Goal: Information Seeking & Learning: Learn about a topic

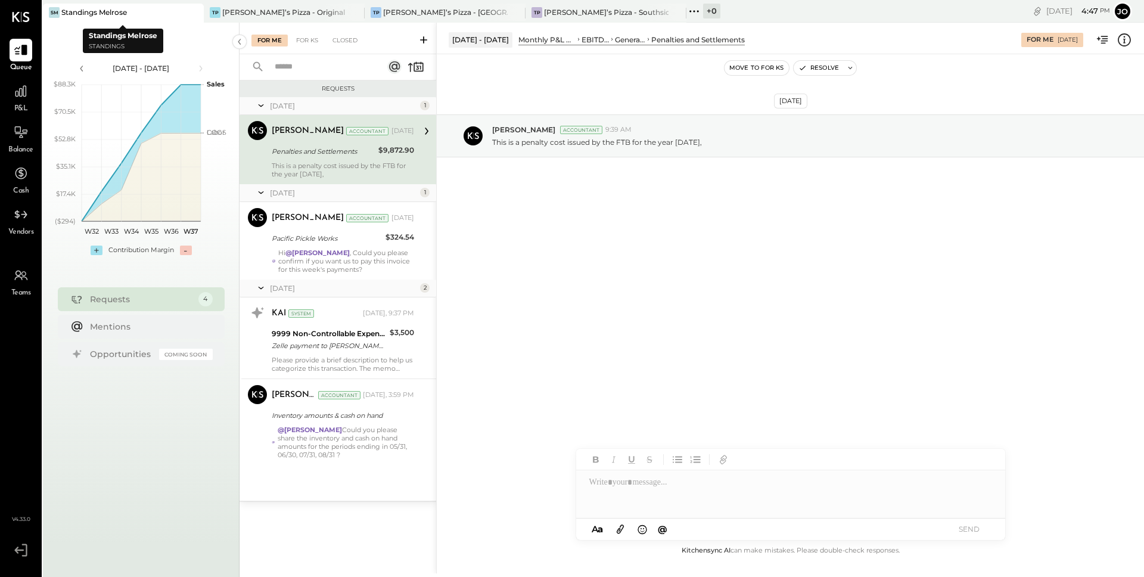
click at [182, 13] on div at bounding box center [183, 12] width 42 height 17
click at [278, 19] on div "TP Tony’s Pizza - Original" at bounding box center [284, 13] width 161 height 19
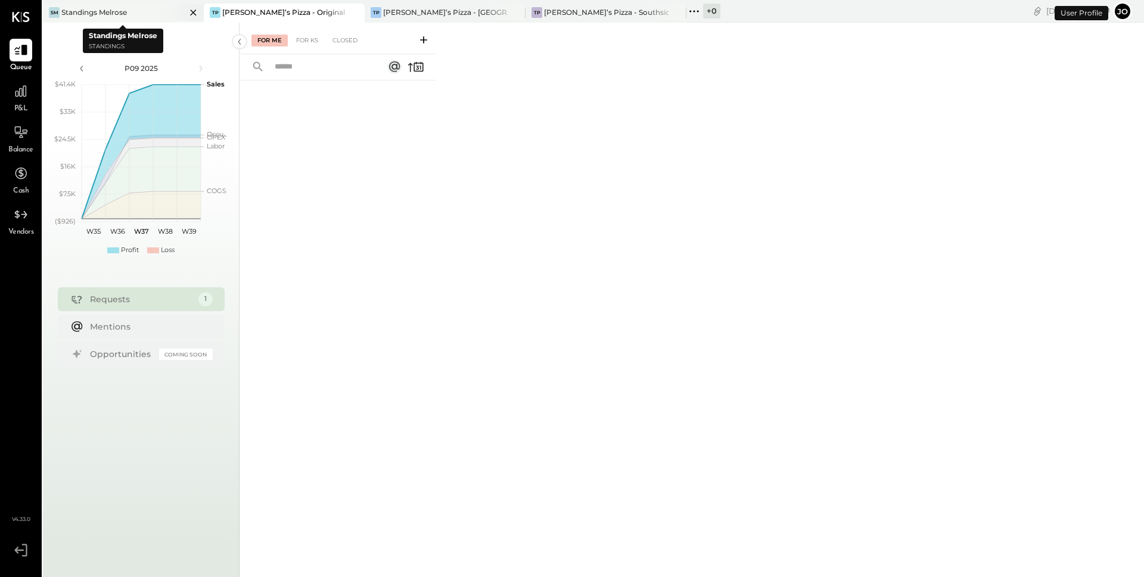
click at [192, 13] on icon at bounding box center [193, 13] width 6 height 6
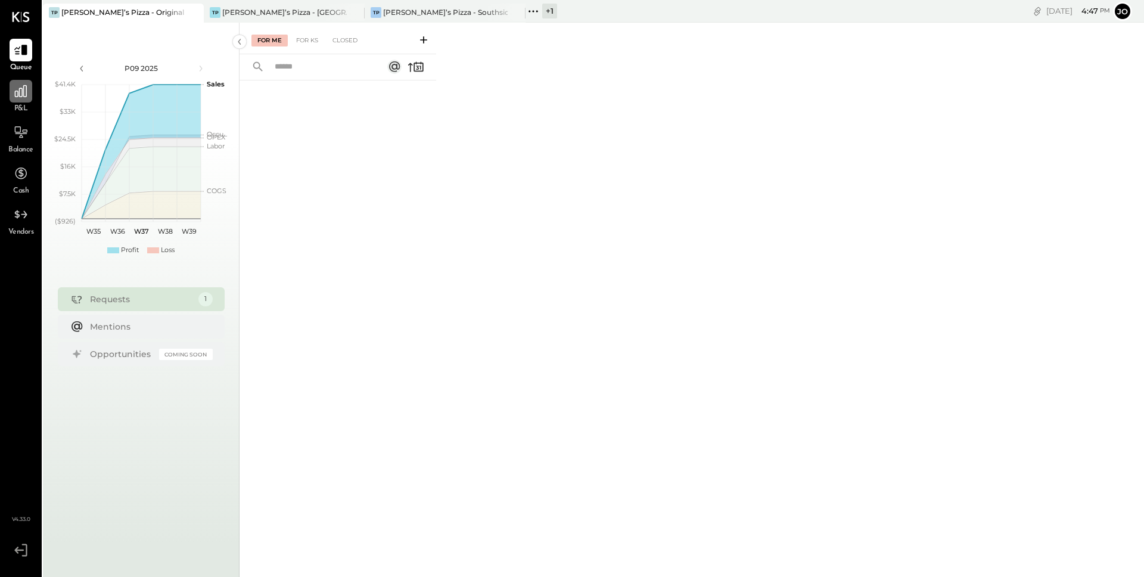
click at [24, 95] on icon at bounding box center [20, 90] width 15 height 15
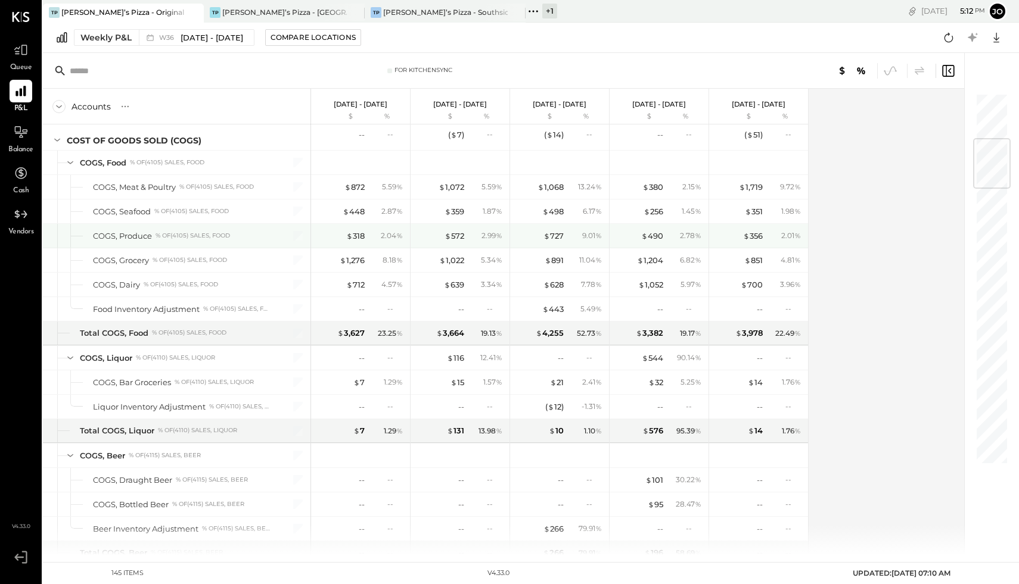
scroll to position [385, 0]
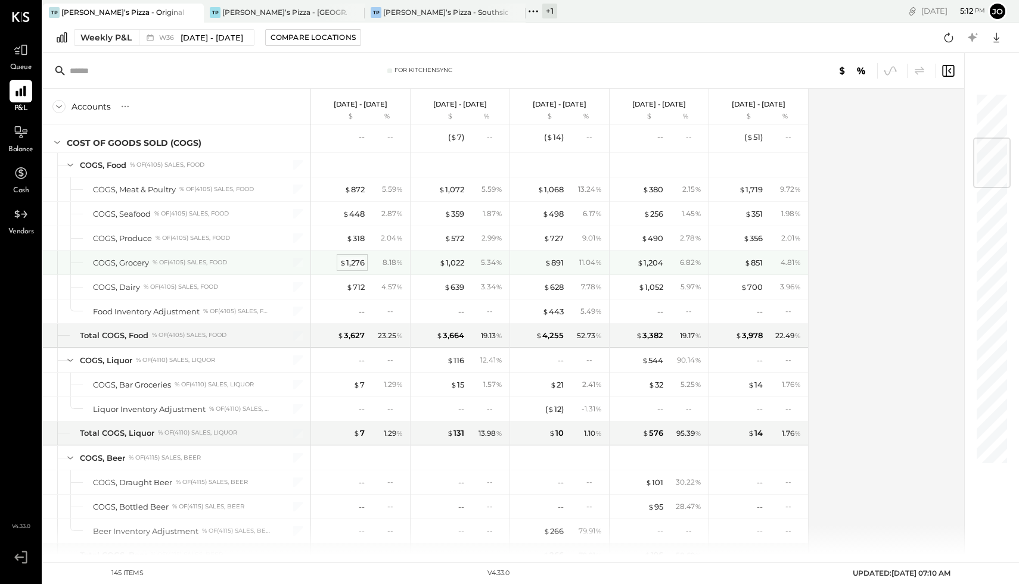
click at [356, 260] on div "$ 1,276" at bounding box center [352, 262] width 25 height 11
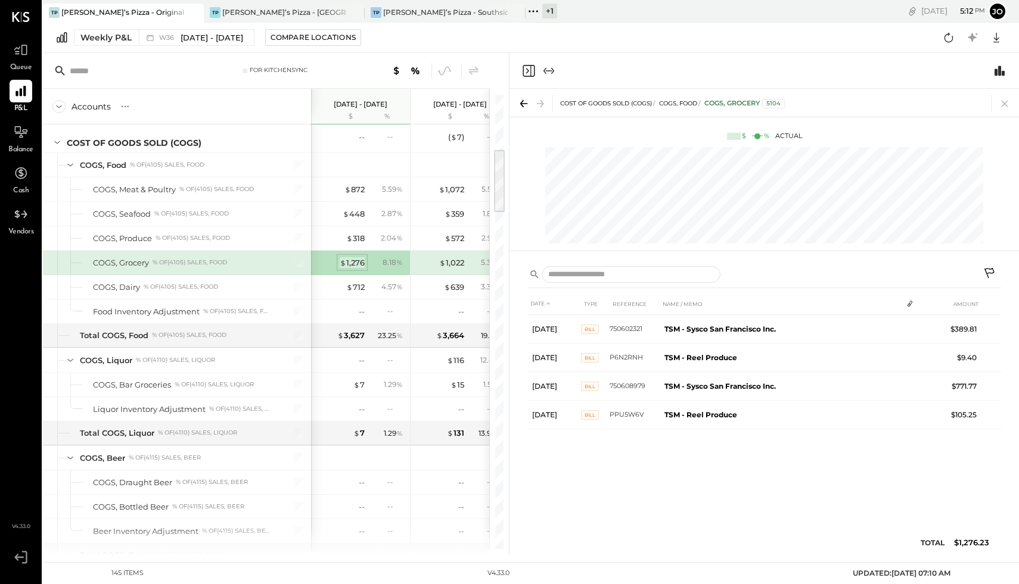
click at [354, 261] on div "$ 1,276" at bounding box center [352, 262] width 25 height 11
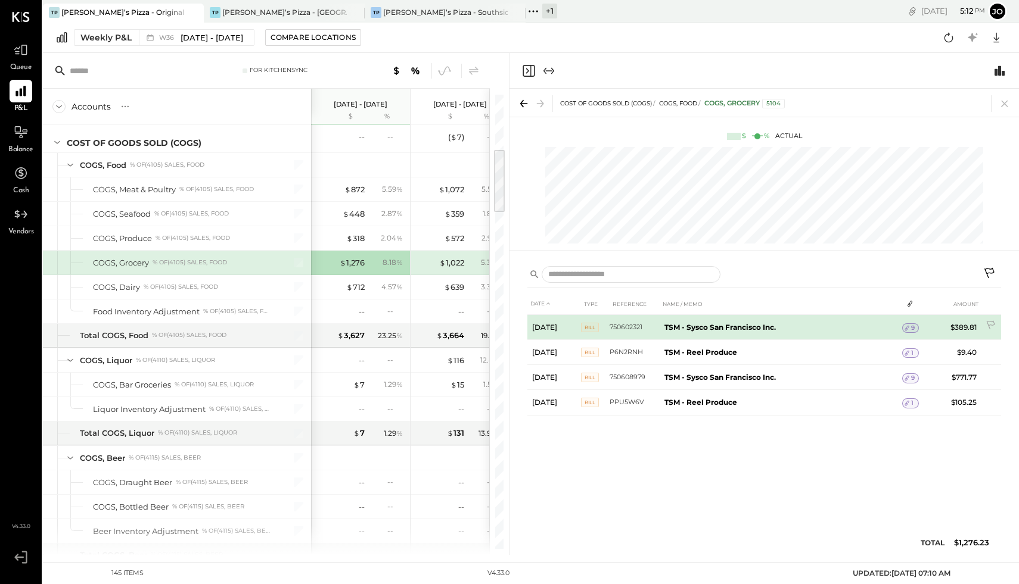
click at [866, 327] on td "TSM - Sysco San Francisco Inc." at bounding box center [781, 327] width 242 height 25
click at [712, 322] on td "TSM - Sysco San Francisco Inc." at bounding box center [781, 327] width 242 height 25
click at [589, 325] on span "Bill" at bounding box center [590, 328] width 18 height 10
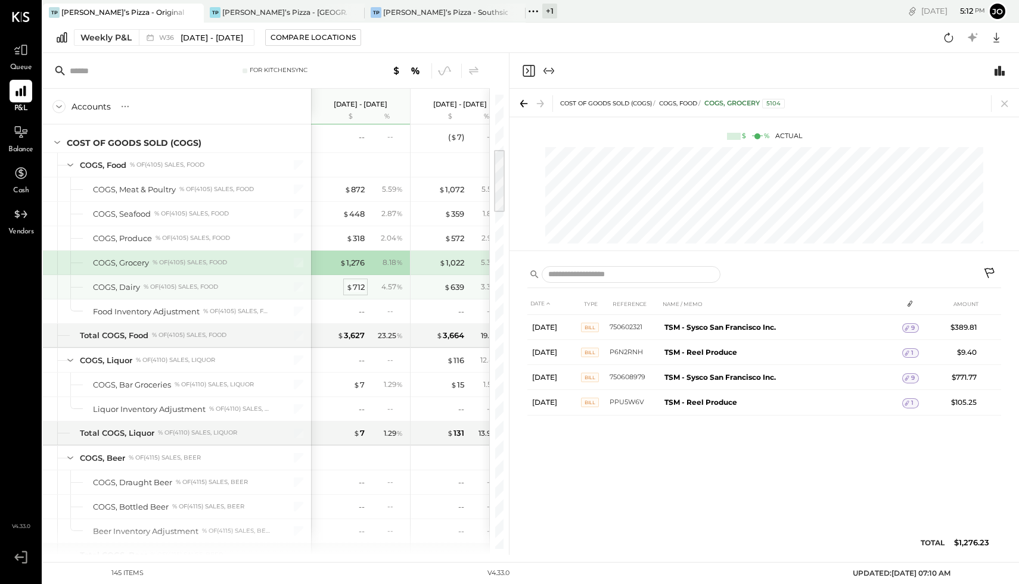
click at [354, 286] on div "$ 712" at bounding box center [355, 287] width 18 height 11
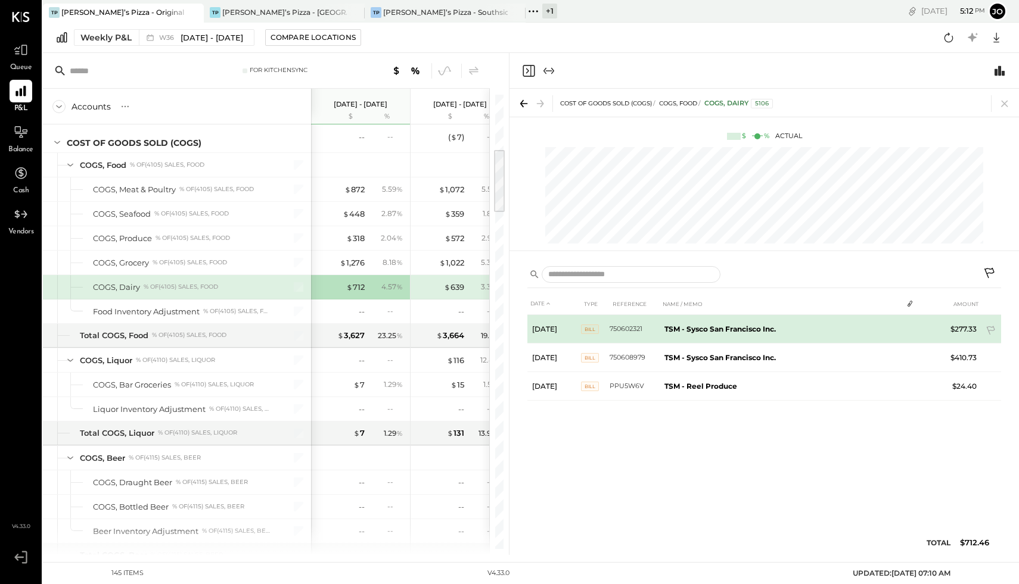
click at [568, 323] on td "Sep 2, 25" at bounding box center [554, 329] width 54 height 29
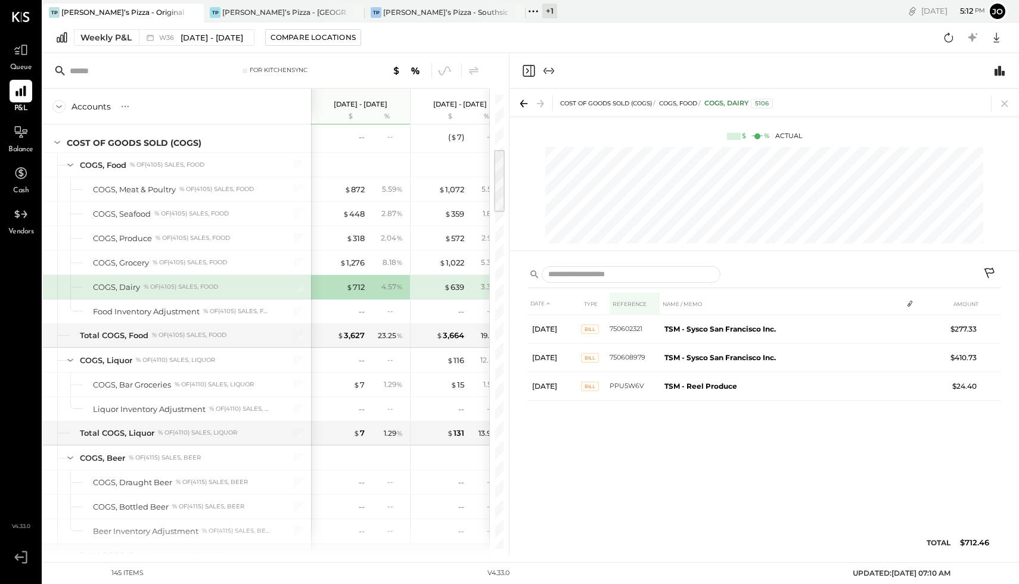
click at [632, 300] on th "REFERENCE" at bounding box center [634, 304] width 50 height 22
click at [639, 303] on th "REFERENCE" at bounding box center [634, 304] width 50 height 22
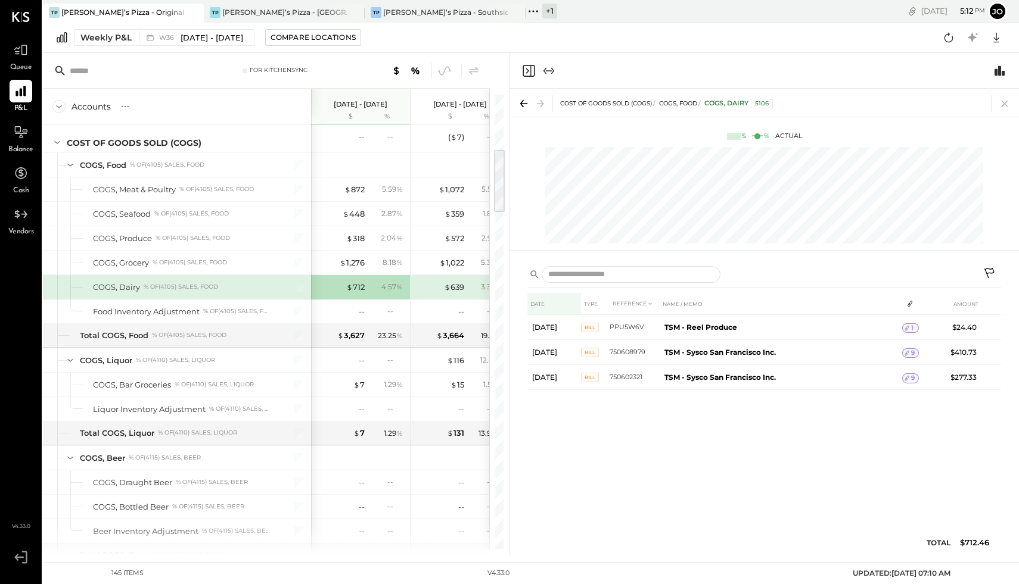
click at [543, 311] on th "DATE" at bounding box center [554, 304] width 54 height 22
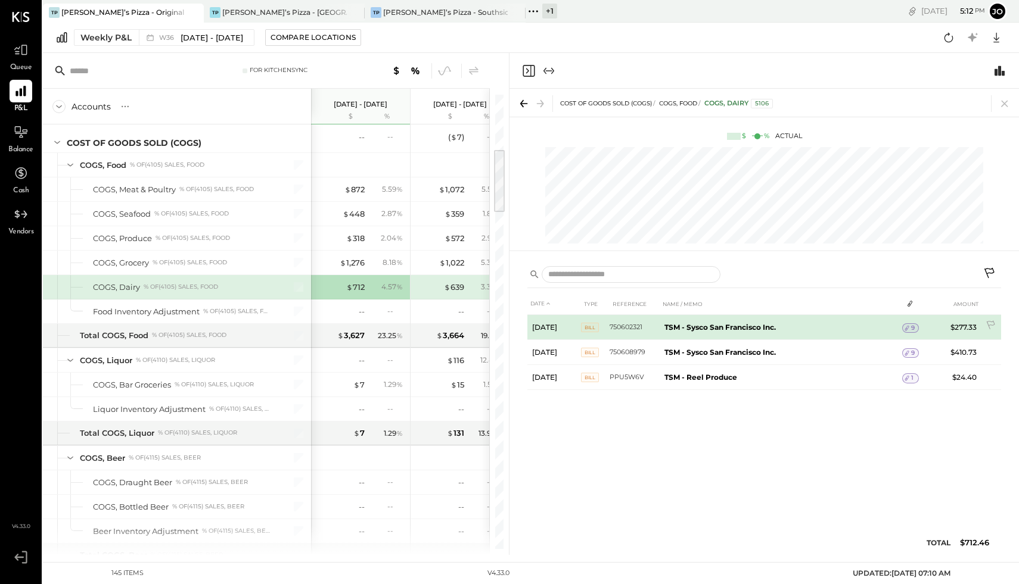
click at [597, 329] on span "Bill" at bounding box center [590, 328] width 18 height 10
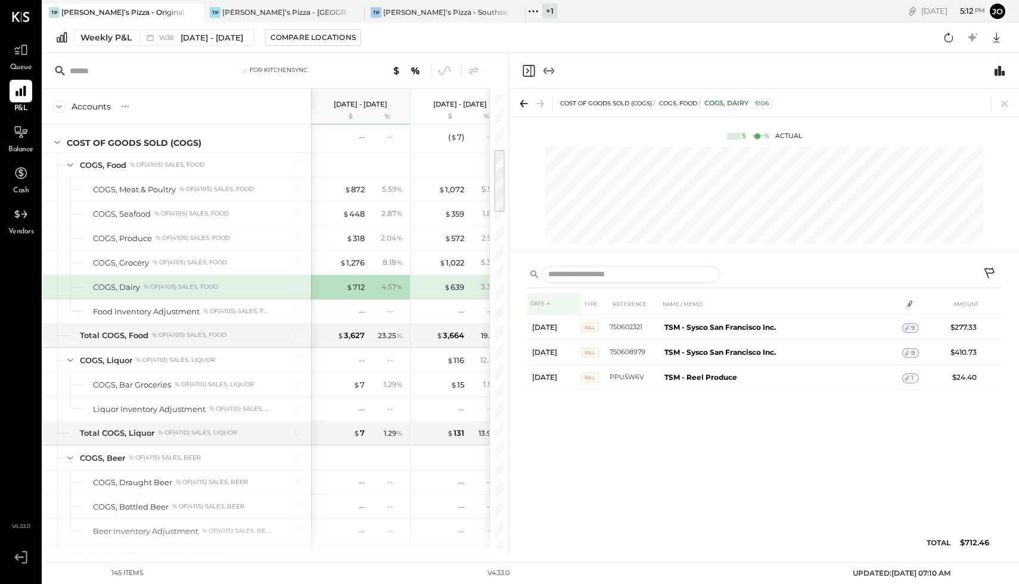
click at [548, 302] on icon at bounding box center [548, 303] width 7 height 7
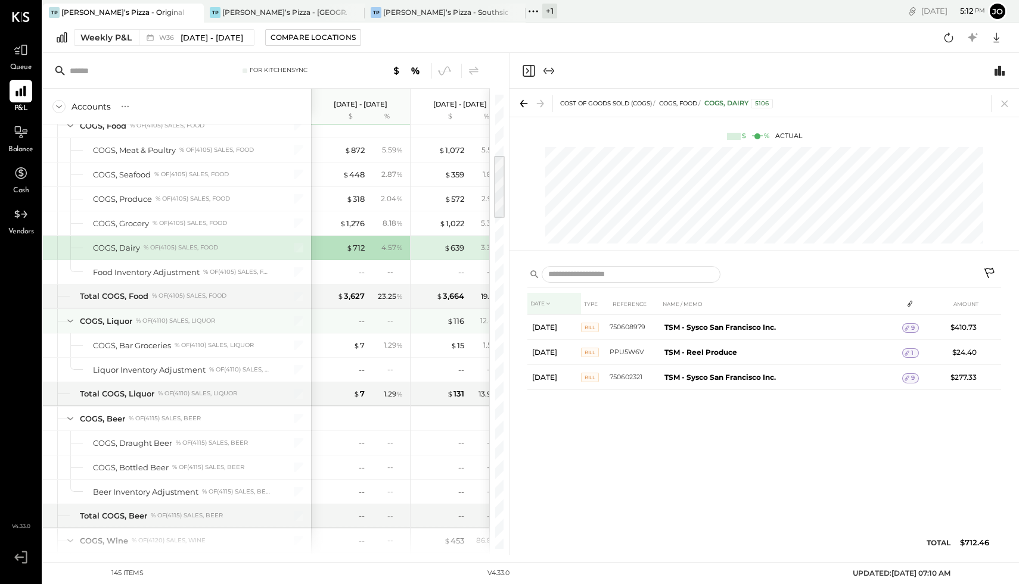
scroll to position [0, 1]
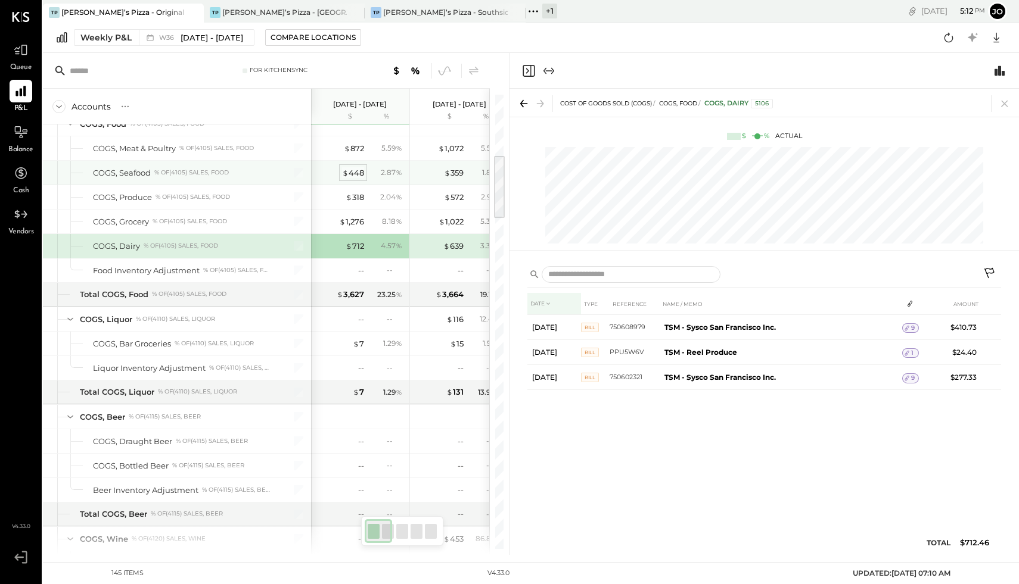
click at [354, 171] on div "$ 448" at bounding box center [353, 172] width 22 height 11
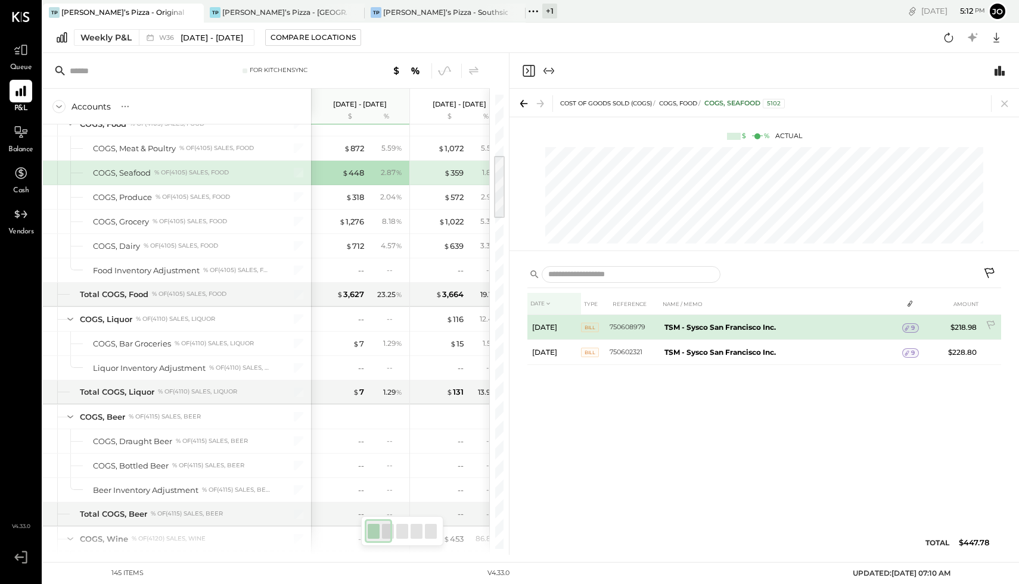
click at [912, 327] on span "9" at bounding box center [913, 328] width 4 height 8
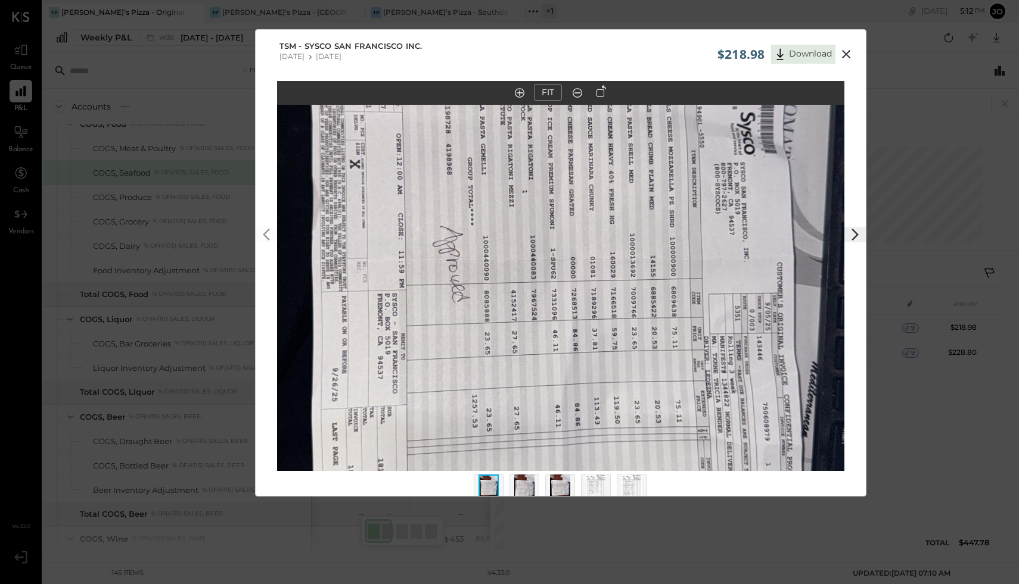
click at [843, 46] on button at bounding box center [845, 53] width 21 height 15
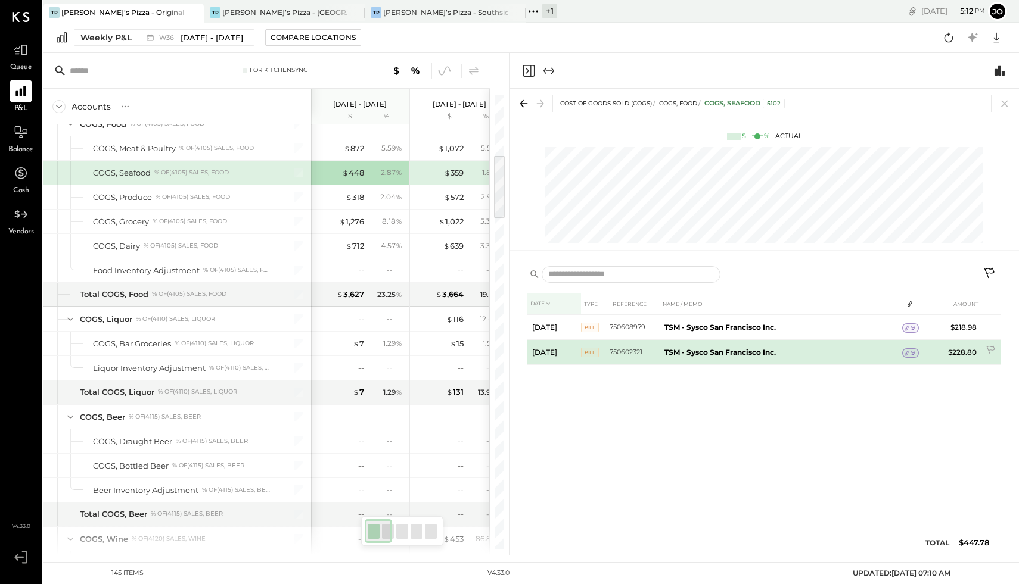
click at [916, 353] on div "9" at bounding box center [910, 354] width 17 height 10
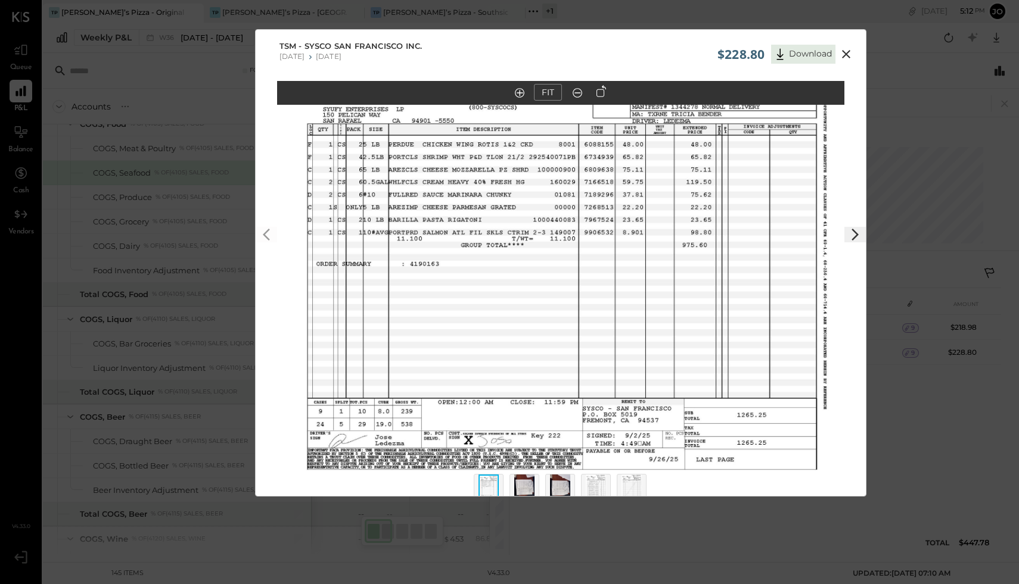
click at [850, 59] on icon at bounding box center [846, 54] width 14 height 14
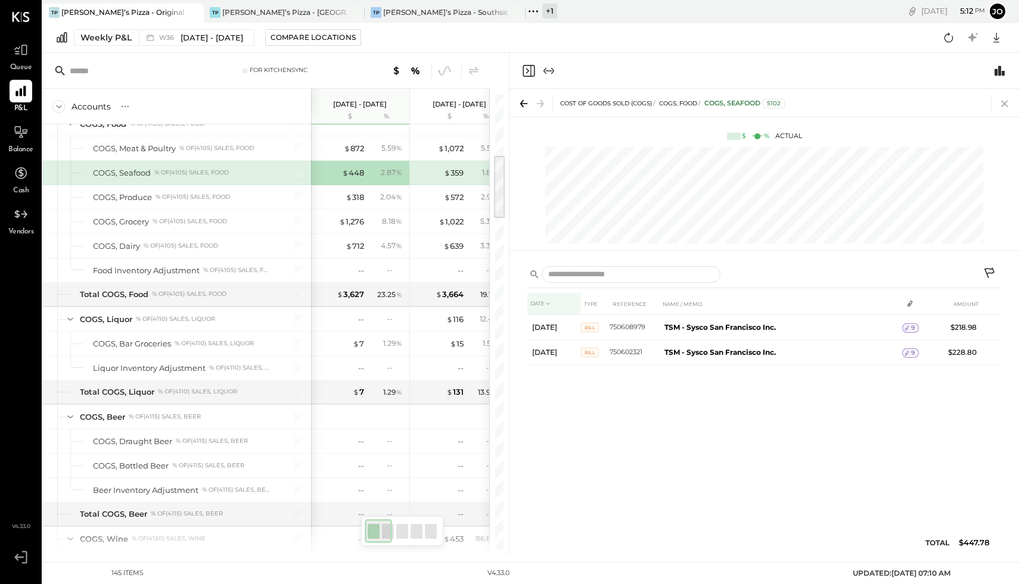
click at [1006, 110] on icon at bounding box center [1004, 103] width 17 height 17
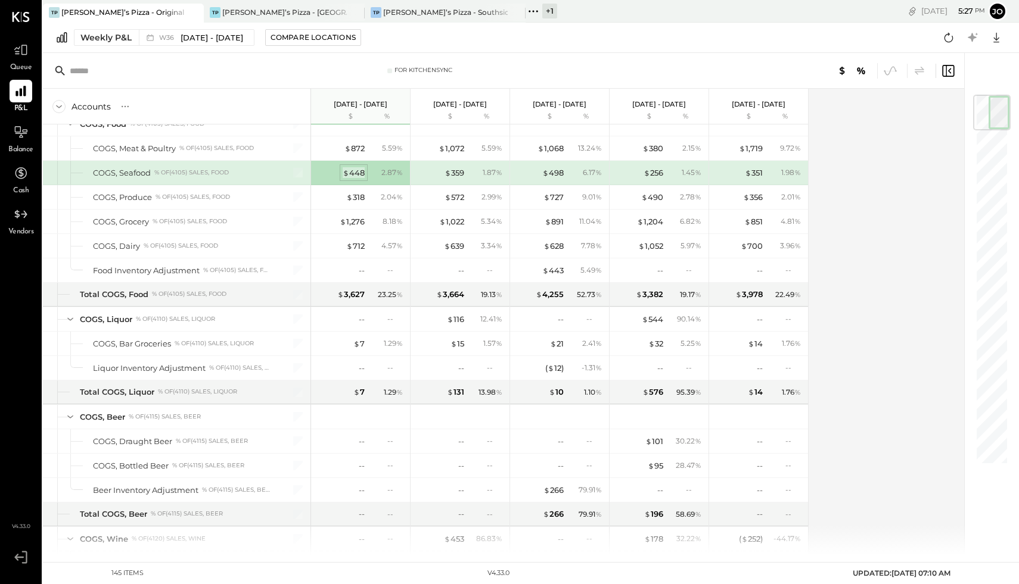
click at [357, 174] on div "$ 448" at bounding box center [354, 172] width 22 height 11
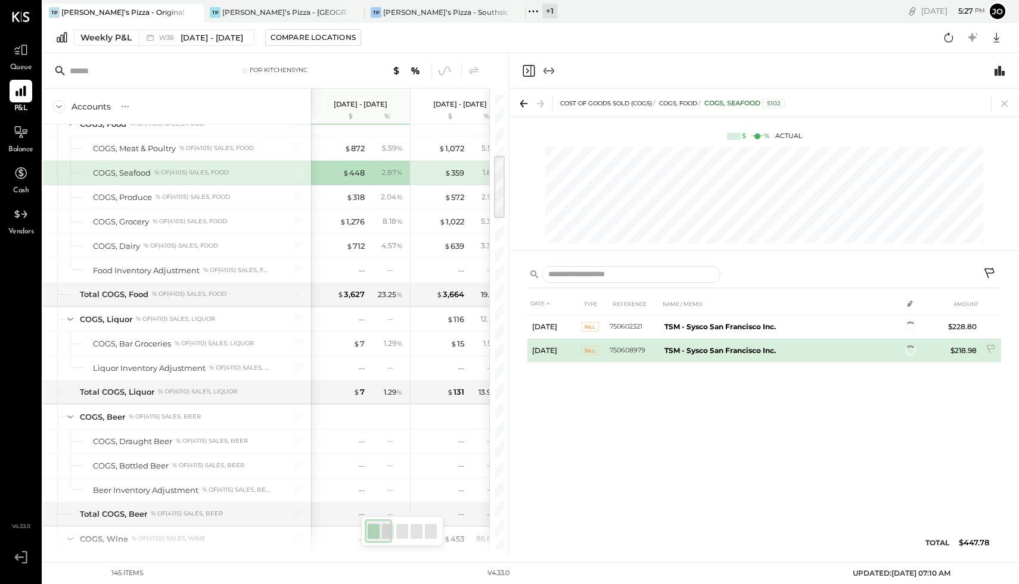
click at [915, 357] on td at bounding box center [910, 351] width 17 height 23
click at [913, 354] on span "9" at bounding box center [913, 353] width 4 height 8
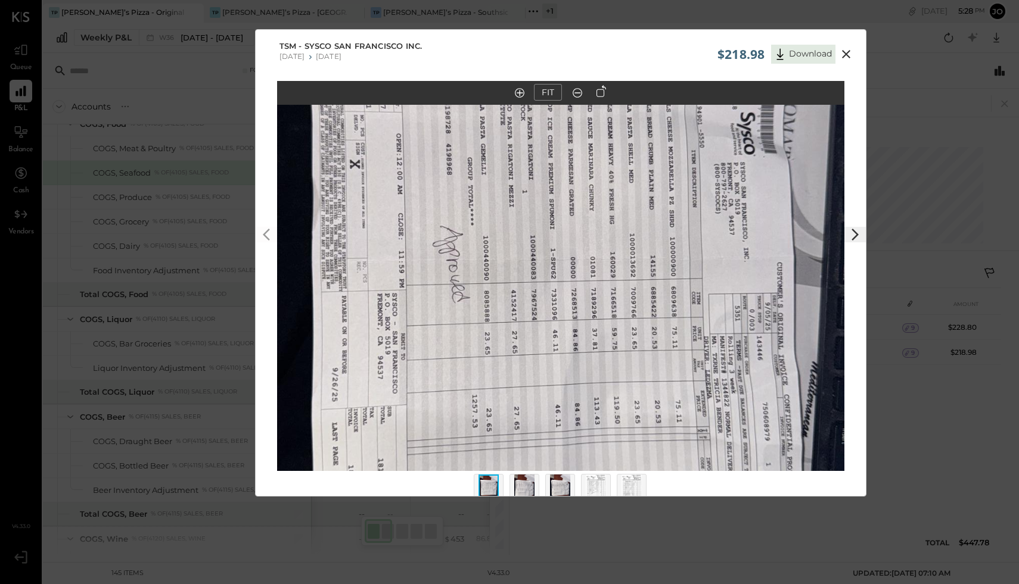
click at [846, 56] on icon at bounding box center [846, 54] width 8 height 8
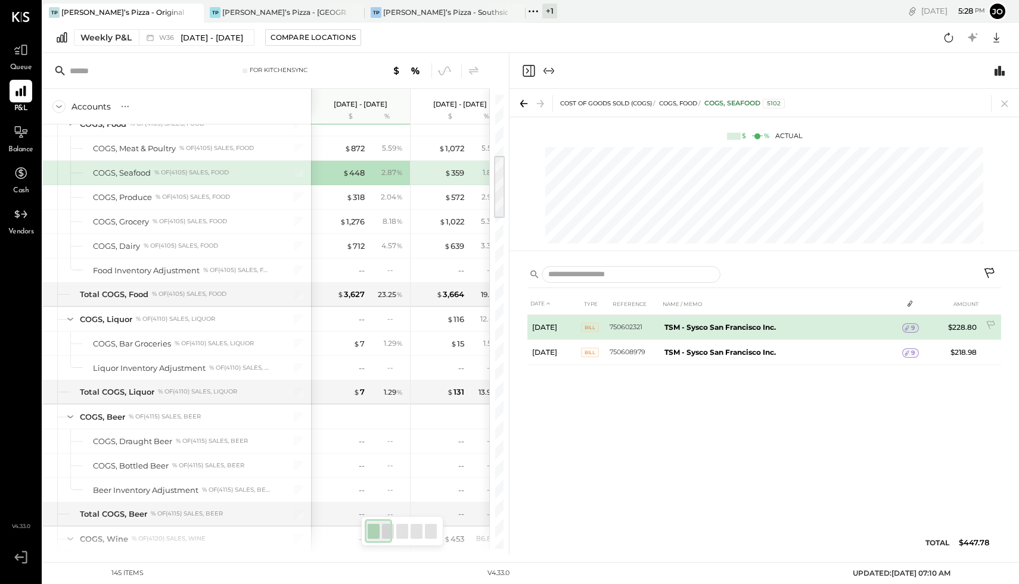
click at [913, 329] on span "9" at bounding box center [913, 328] width 4 height 8
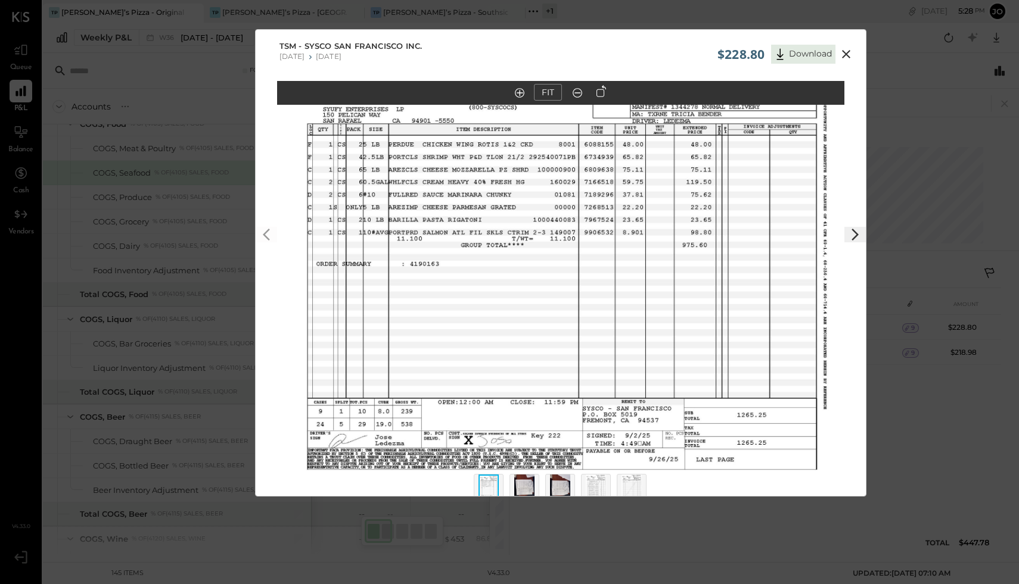
click at [845, 46] on button at bounding box center [845, 53] width 21 height 15
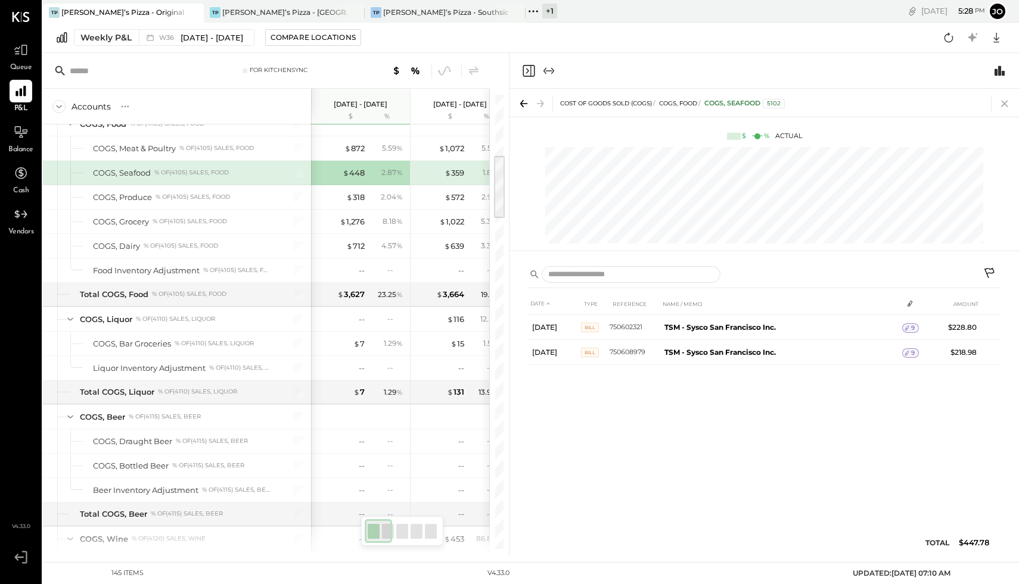
click at [1000, 107] on icon at bounding box center [1004, 103] width 17 height 17
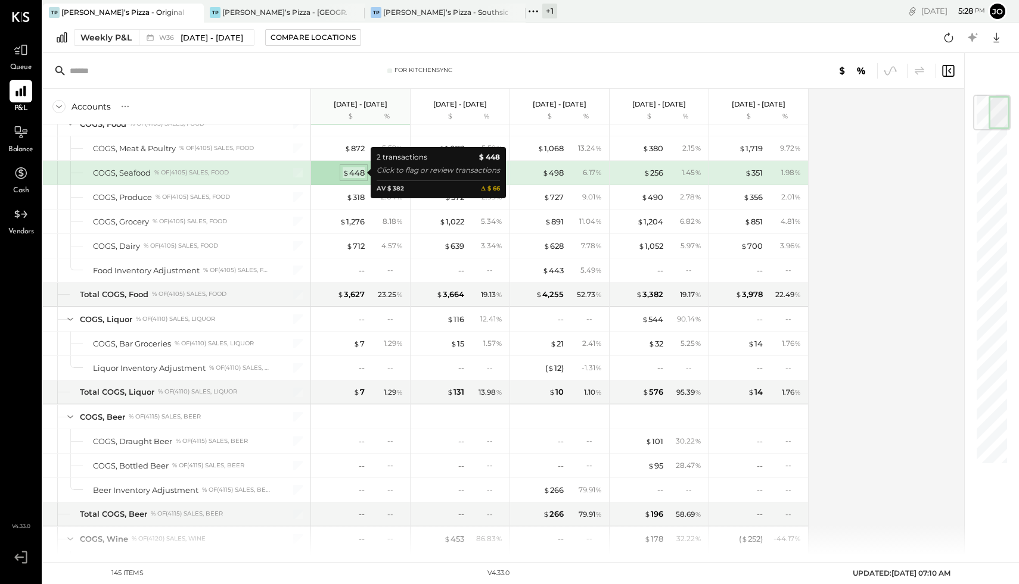
click at [353, 170] on div "$ 448" at bounding box center [354, 172] width 22 height 11
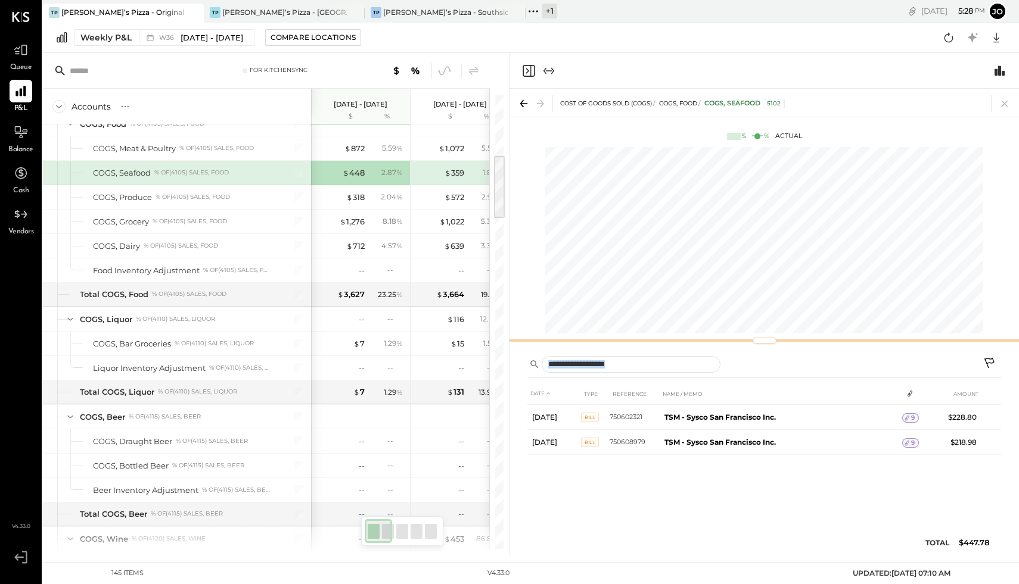
drag, startPoint x: 758, startPoint y: 251, endPoint x: 763, endPoint y: 341, distance: 90.1
click at [763, 341] on div at bounding box center [764, 341] width 24 height 6
click at [1003, 105] on icon at bounding box center [1004, 103] width 17 height 17
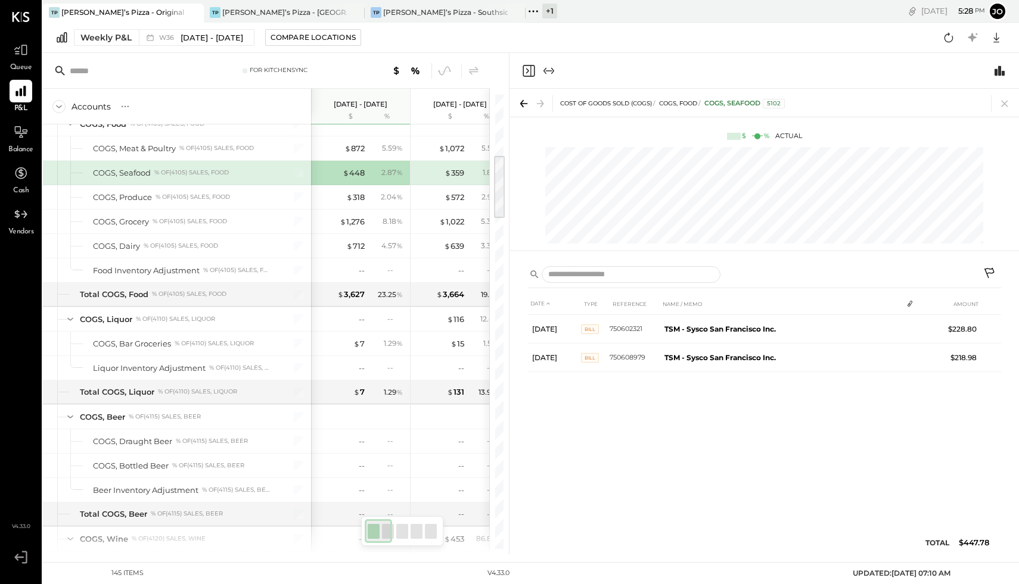
click at [1003, 107] on icon at bounding box center [1004, 103] width 17 height 17
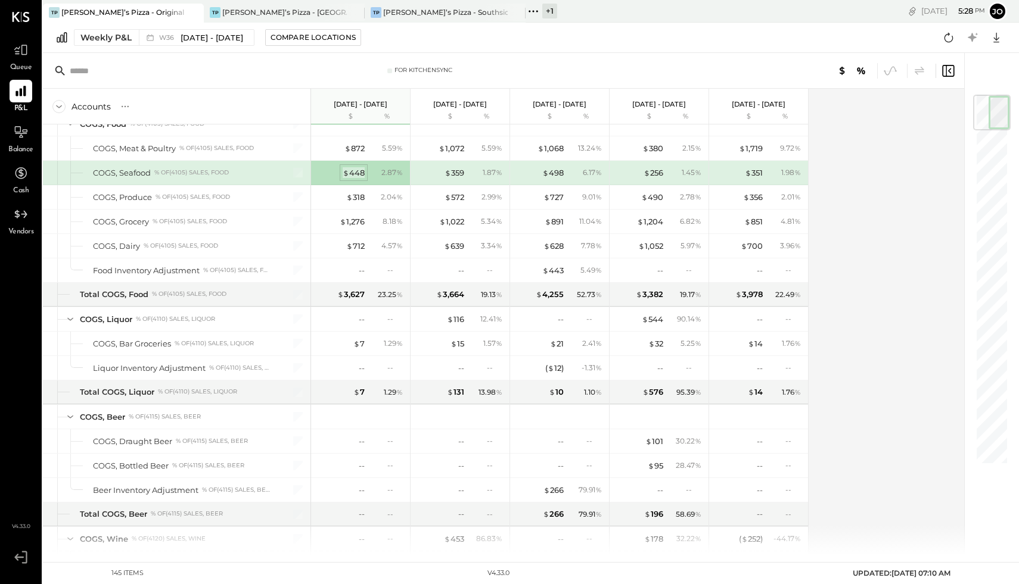
click at [354, 169] on div "$ 448" at bounding box center [354, 172] width 22 height 11
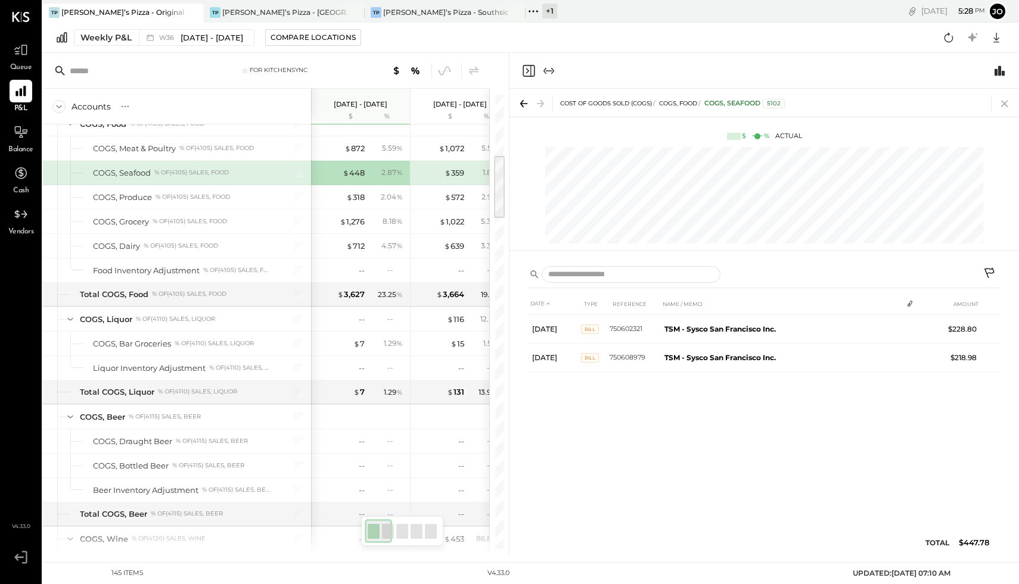
click at [1005, 102] on icon at bounding box center [1004, 104] width 7 height 7
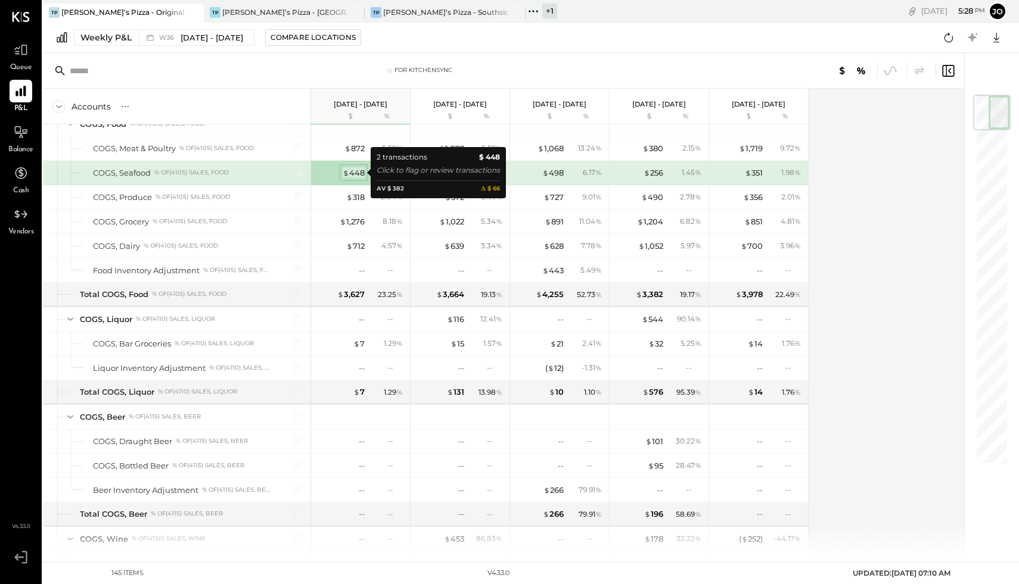
click at [355, 171] on div "$ 448" at bounding box center [354, 172] width 22 height 11
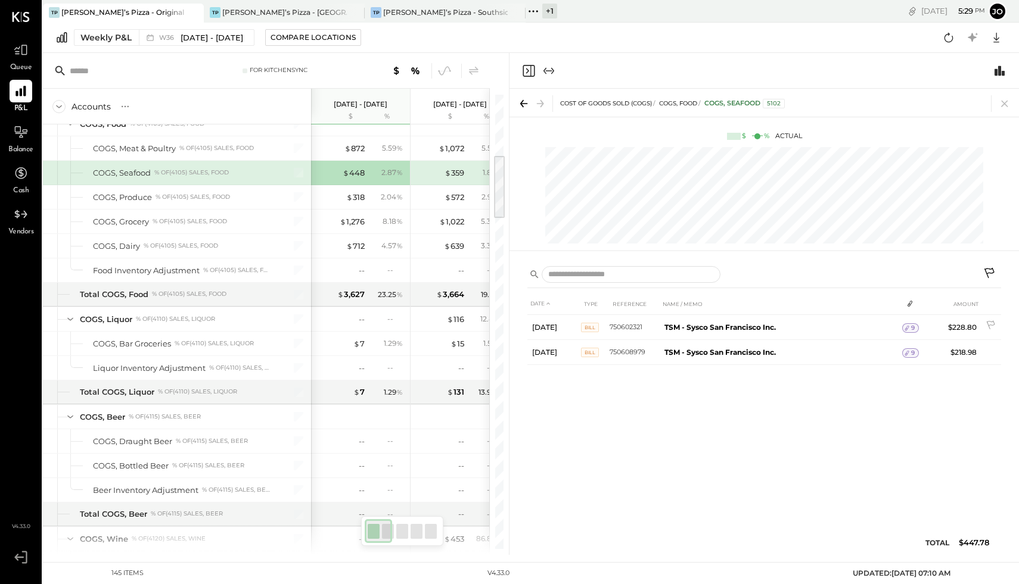
click at [910, 330] on icon at bounding box center [907, 328] width 8 height 8
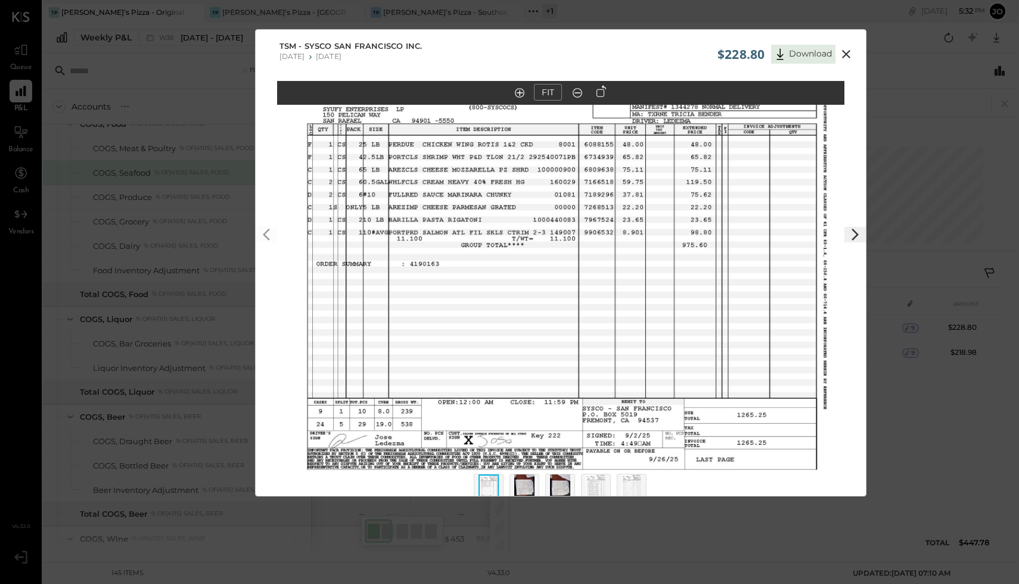
click at [95, 212] on div "$228.80 Download TSM - Sysco San Francisco Inc. 07/21/2025 07/27/2025 FIT" at bounding box center [509, 292] width 1019 height 584
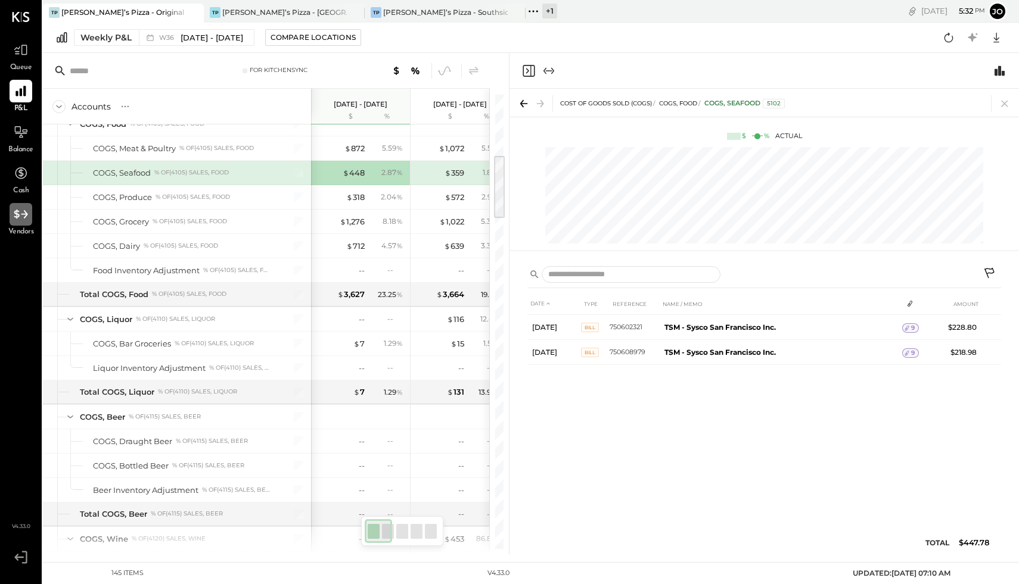
click at [24, 225] on div at bounding box center [21, 214] width 23 height 23
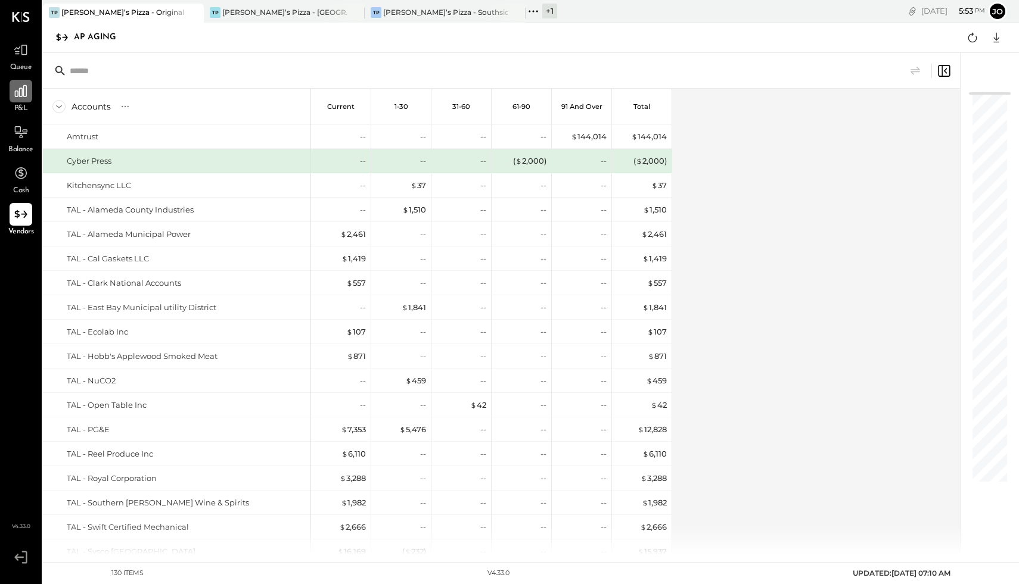
click at [13, 99] on div at bounding box center [21, 91] width 23 height 23
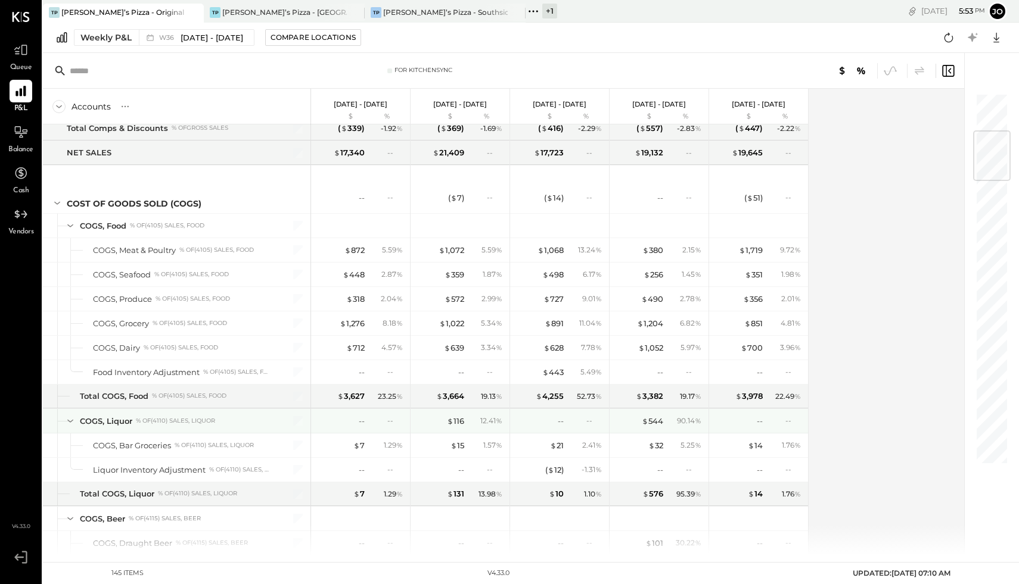
scroll to position [316, 0]
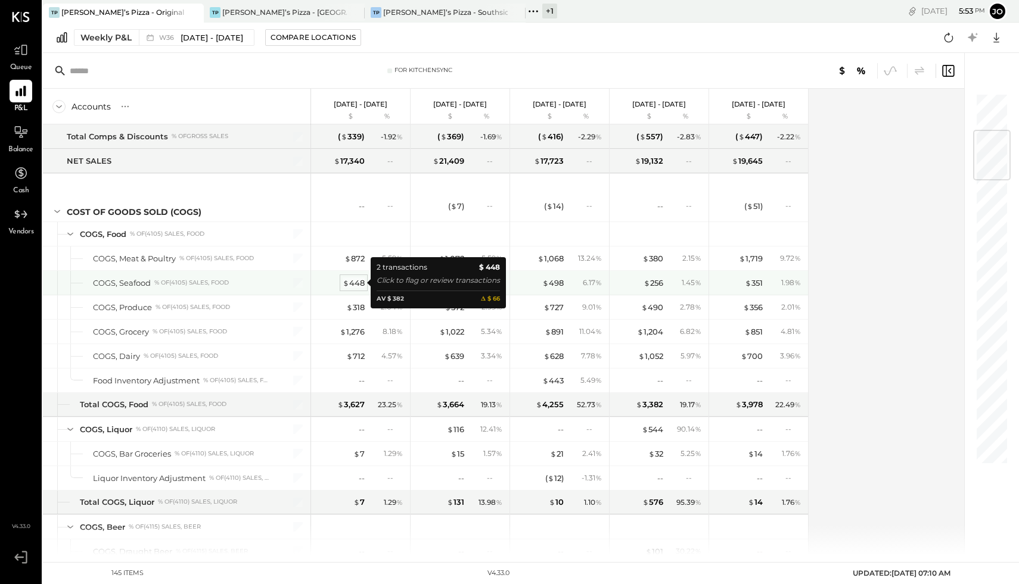
click at [359, 281] on div "$ 448" at bounding box center [354, 283] width 22 height 11
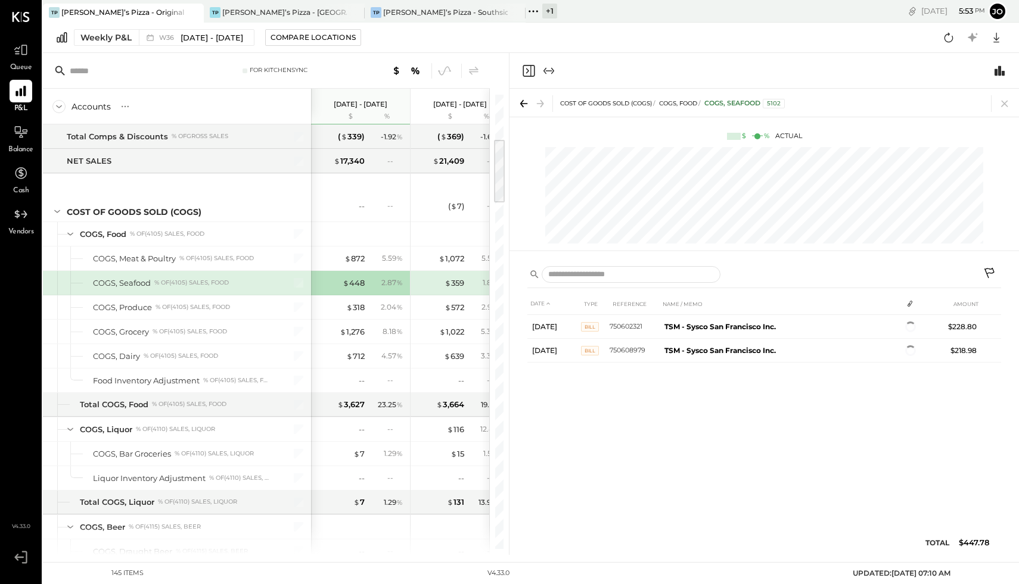
click at [896, 454] on div "DATE TYPE REFERENCE NAME / MEMO AMOUNT Sep 2, 25 Bill 750602321 TSM - Sysco San…" at bounding box center [764, 427] width 474 height 268
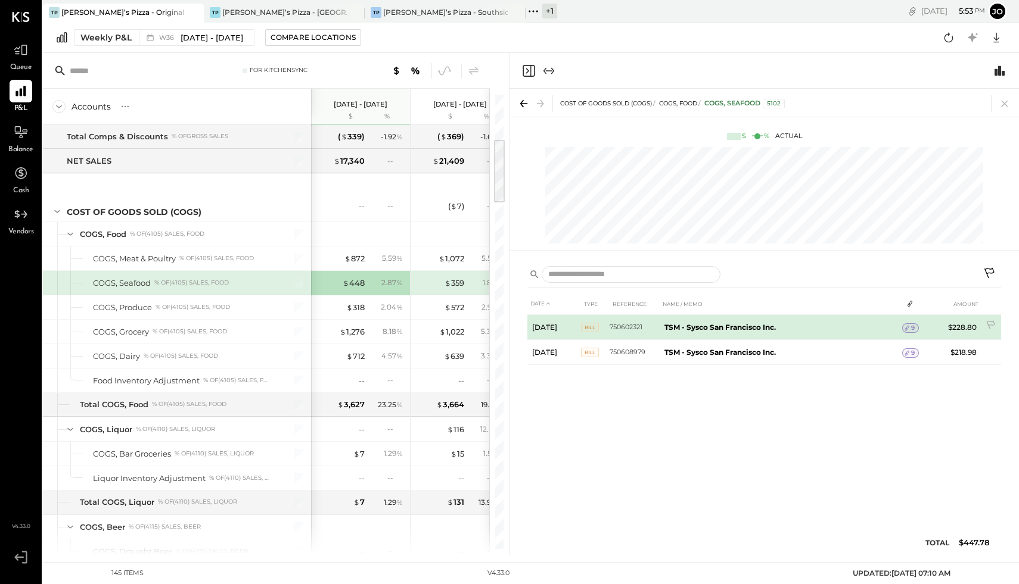
click at [914, 330] on span "9" at bounding box center [913, 328] width 4 height 8
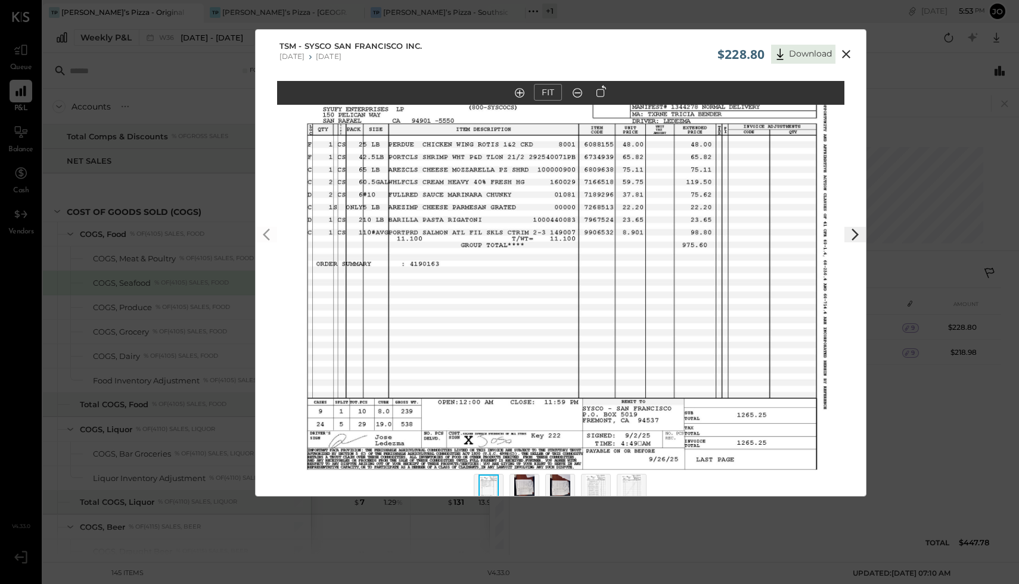
click at [845, 51] on icon at bounding box center [846, 54] width 14 height 14
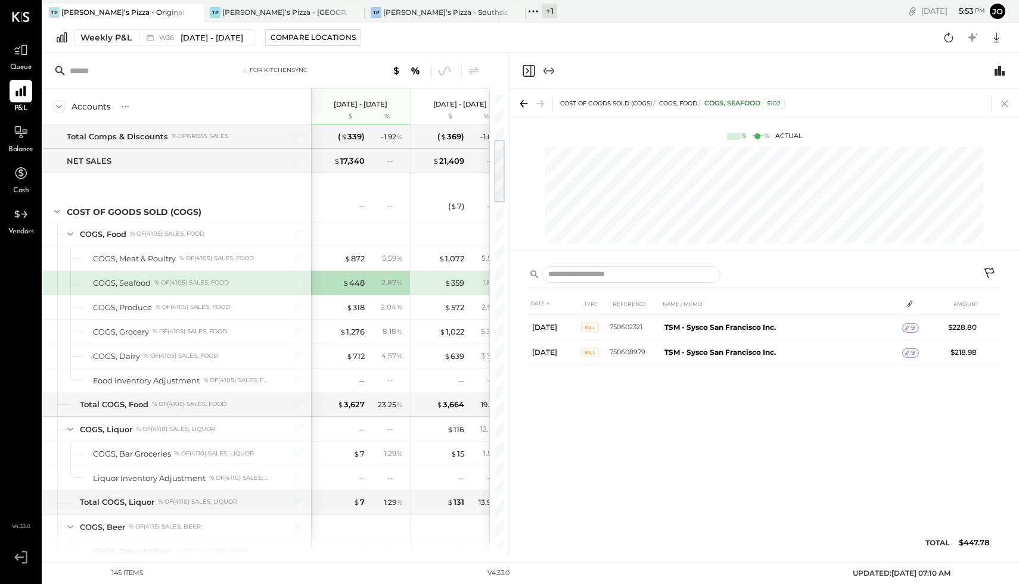
click at [1005, 101] on icon at bounding box center [1004, 103] width 17 height 17
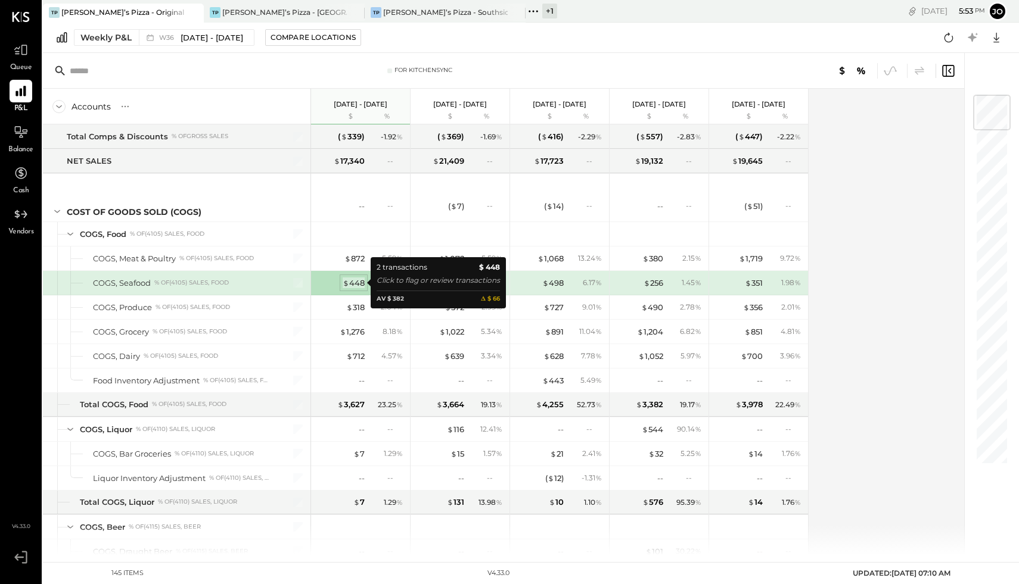
click at [356, 284] on div "$ 448" at bounding box center [354, 283] width 22 height 11
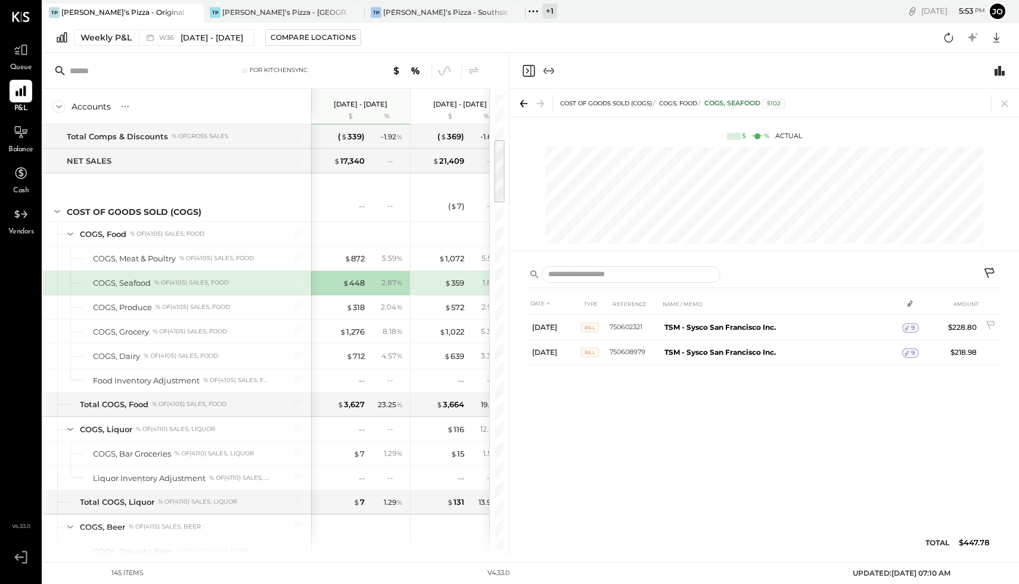
click at [915, 328] on div "9" at bounding box center [910, 329] width 17 height 10
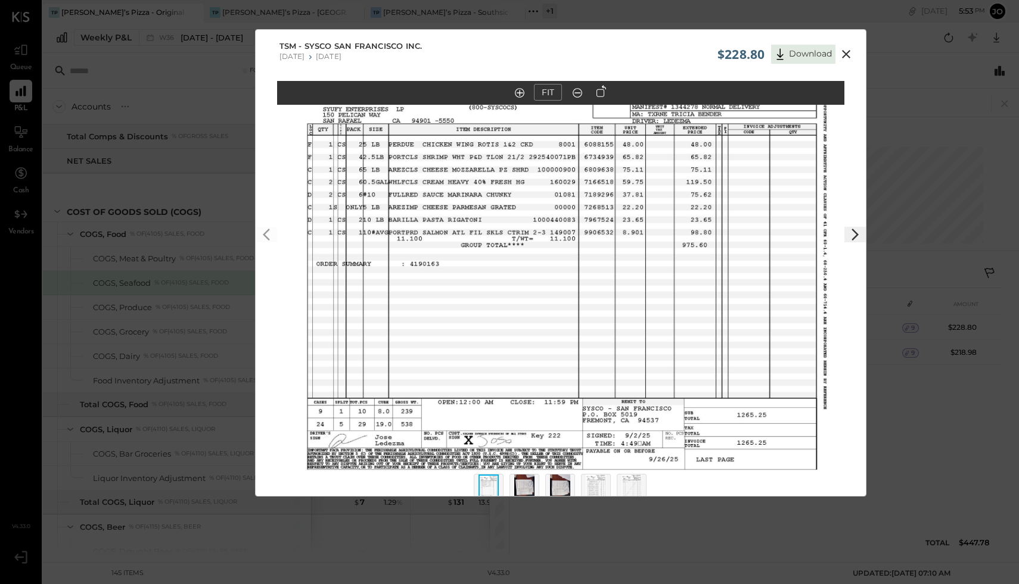
click at [847, 54] on icon at bounding box center [846, 54] width 14 height 14
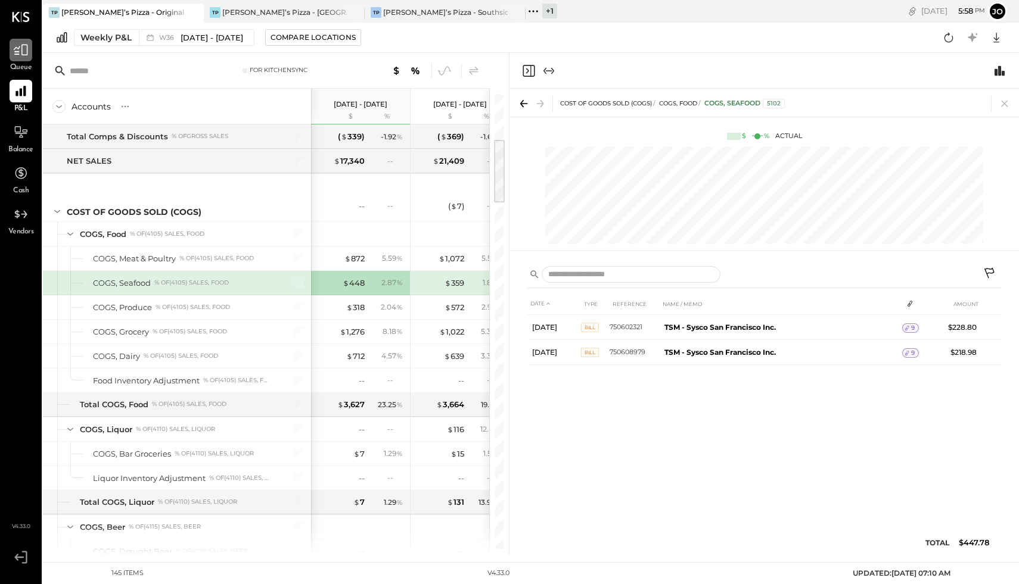
click at [21, 60] on div at bounding box center [21, 50] width 23 height 23
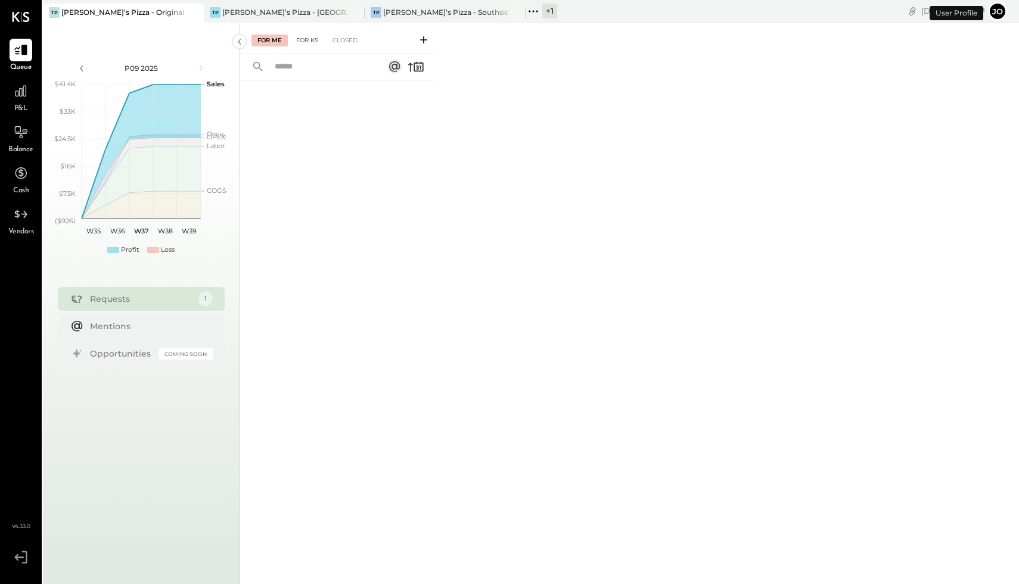
click at [310, 43] on div "For KS" at bounding box center [307, 41] width 34 height 12
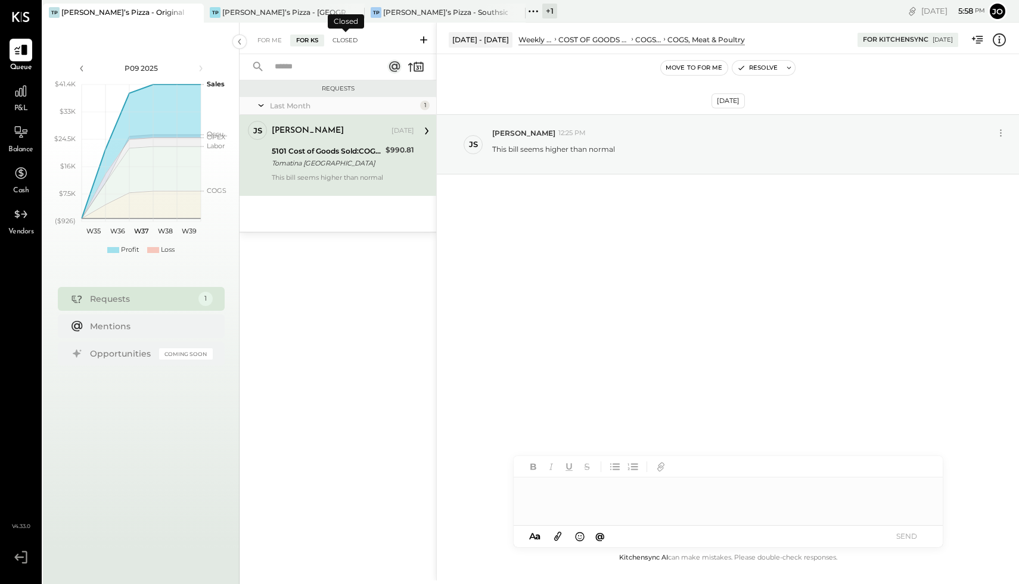
click at [342, 38] on div "Closed" at bounding box center [344, 41] width 37 height 12
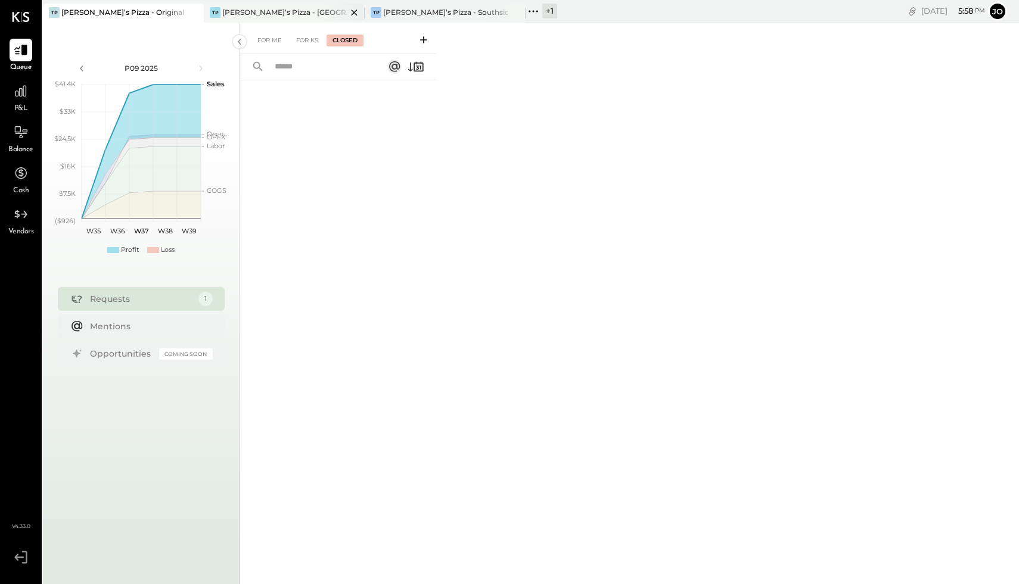
click at [287, 13] on div "[PERSON_NAME]’s Pizza - [GEOGRAPHIC_DATA]" at bounding box center [284, 12] width 125 height 10
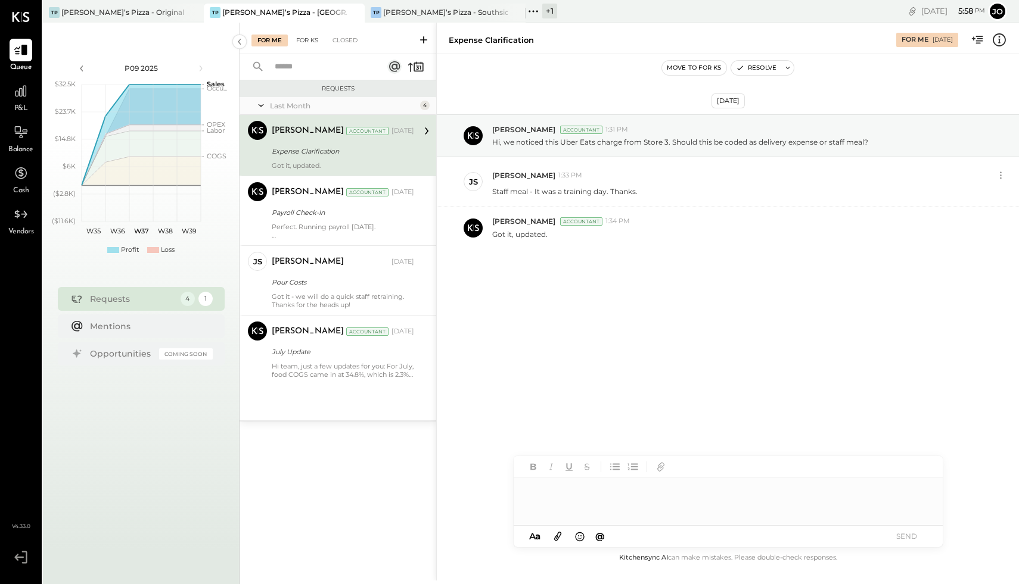
click at [312, 43] on div "For KS" at bounding box center [307, 41] width 34 height 12
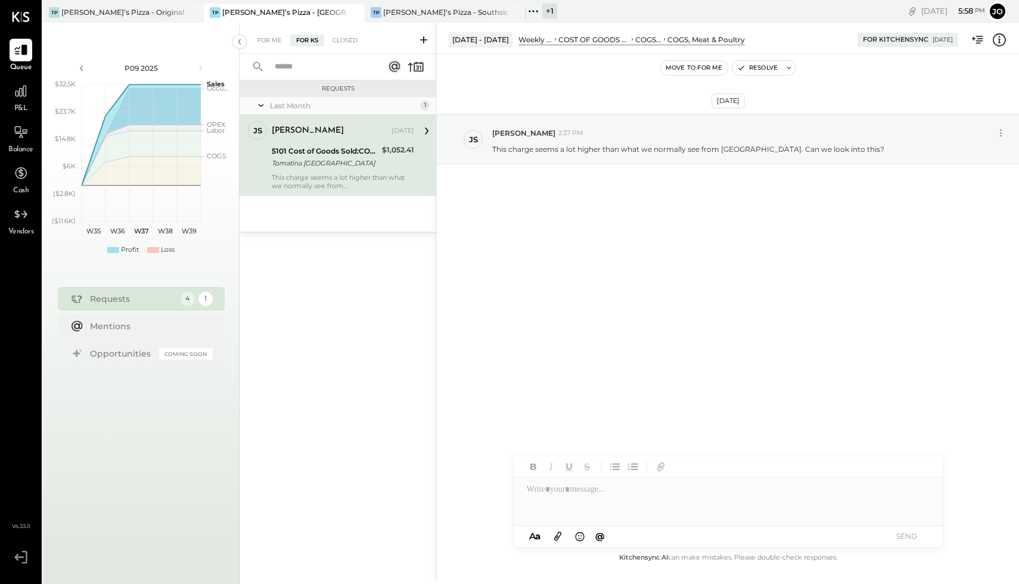
click at [703, 71] on button "Move to for me" at bounding box center [694, 68] width 67 height 14
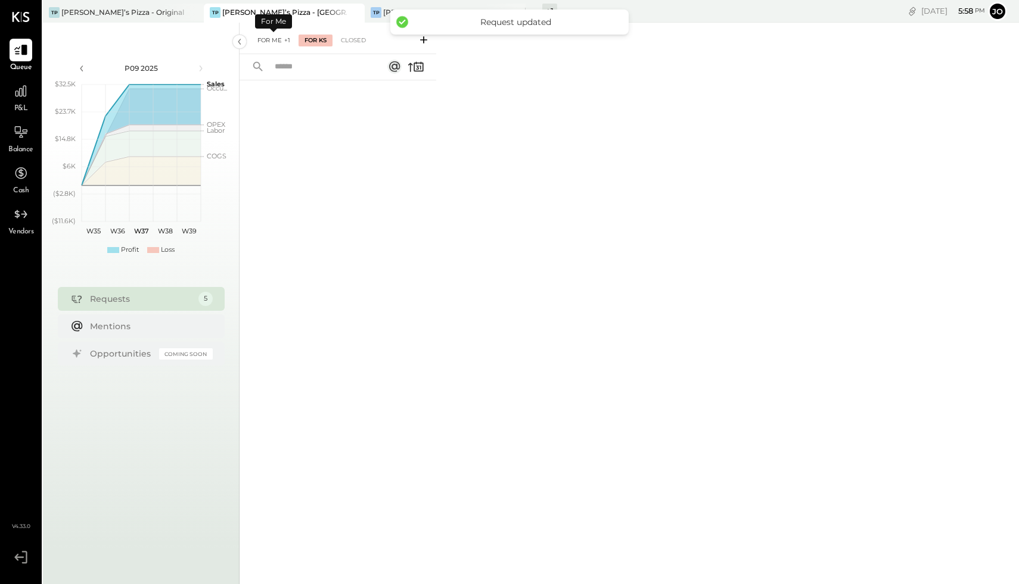
click at [269, 39] on div "For Me +1" at bounding box center [273, 41] width 45 height 12
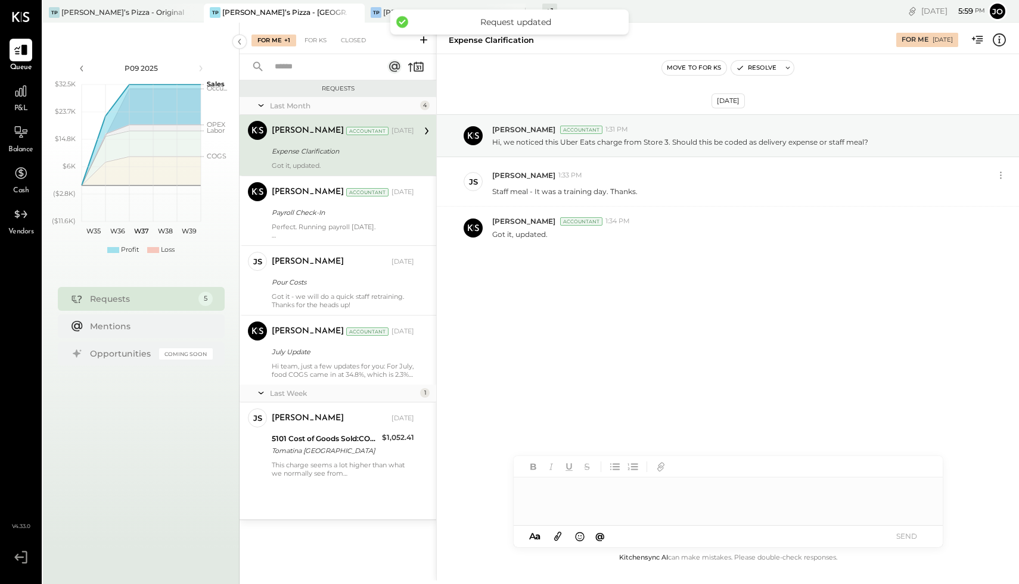
click at [731, 10] on div "Tue, Sep 9 5 : 59 pm Jo User Profile" at bounding box center [875, 11] width 288 height 23
